Goal: Go to known website: Access a specific website the user already knows

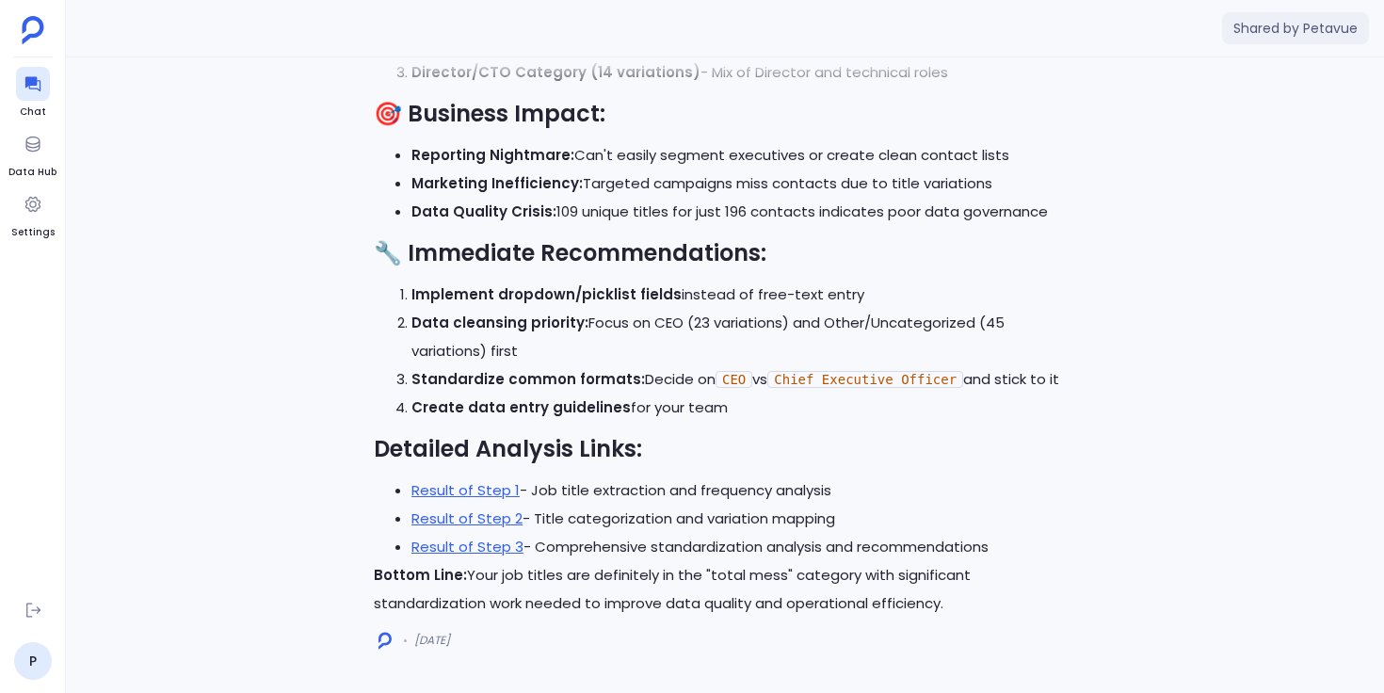
scroll to position [840, 0]
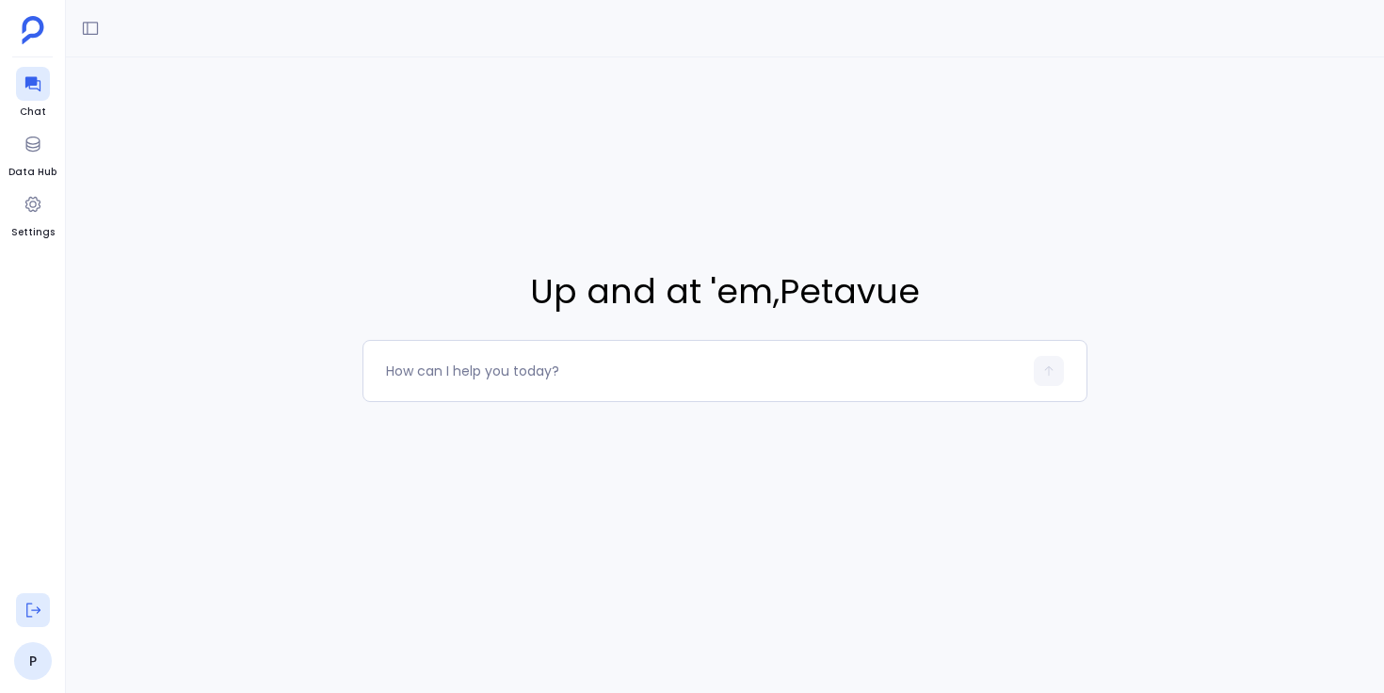
click at [38, 612] on icon at bounding box center [33, 611] width 14 height 14
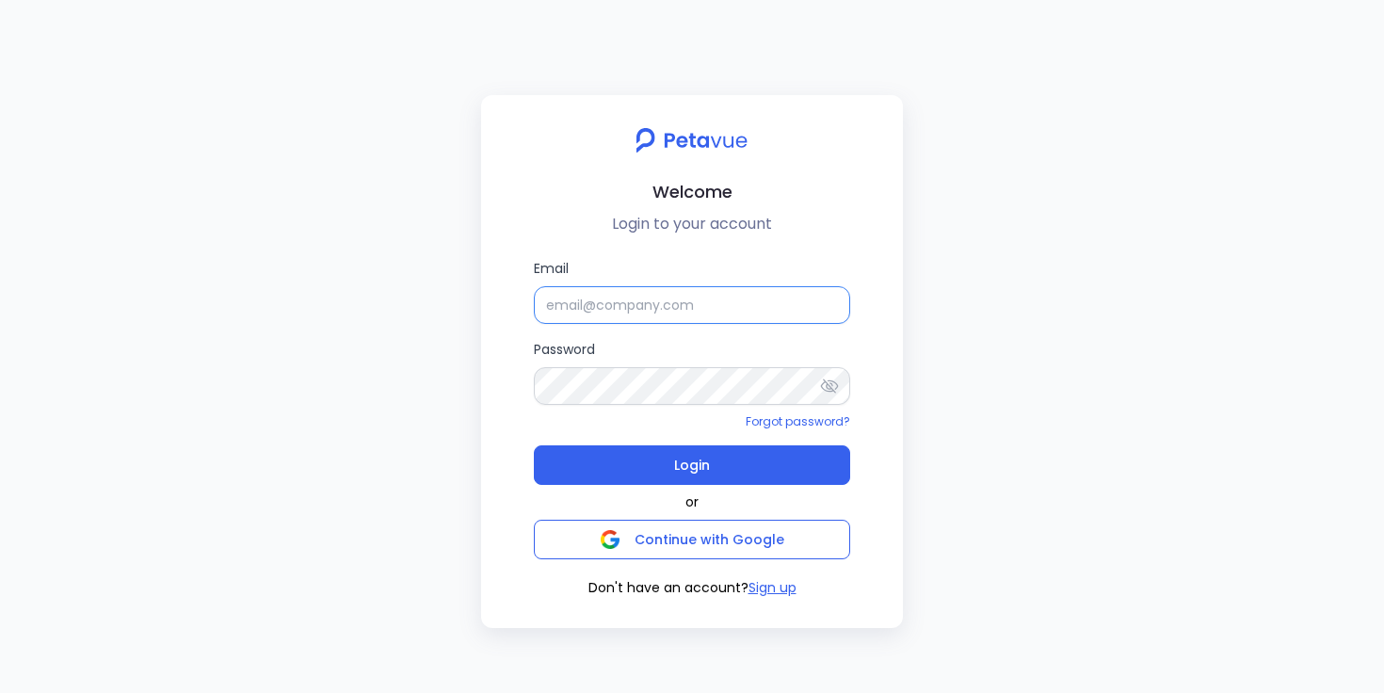
click at [599, 308] on input "Email" at bounding box center [692, 305] width 316 height 38
type input "[EMAIL_ADDRESS][DOMAIN_NAME]"
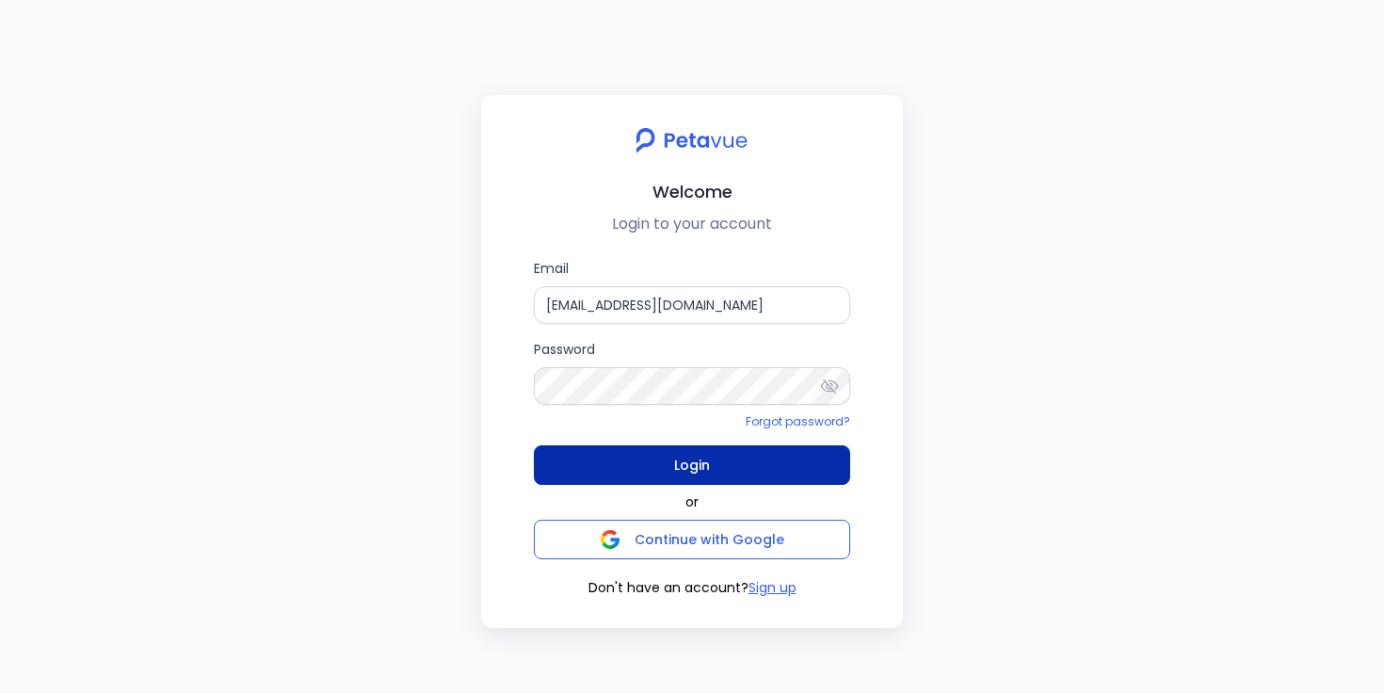
click at [650, 470] on button "Login" at bounding box center [692, 465] width 316 height 40
